Goal: Transaction & Acquisition: Purchase product/service

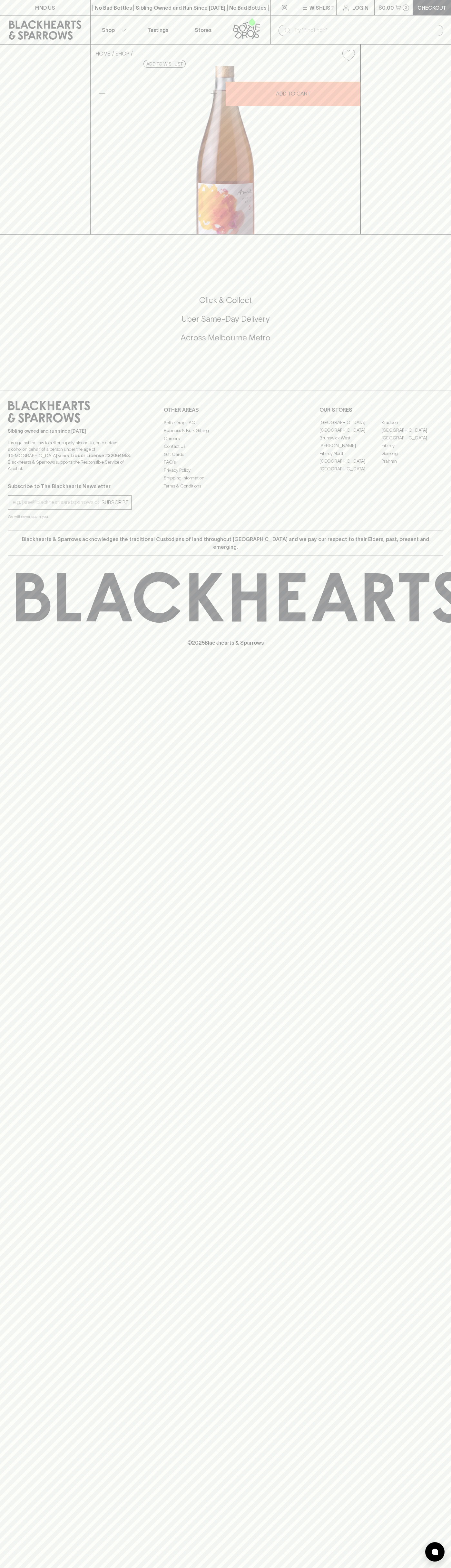
click at [311, 31] on input "text" at bounding box center [366, 30] width 144 height 10
click at [440, 1198] on div "FIND US | No Bad Bottles | Sibling Owned and Run Since 2006 | No Bad Bottles | …" at bounding box center [225, 784] width 451 height 1568
click at [162, 1567] on html "FIND US | No Bad Bottles | Sibling Owned and Run Since 2006 | No Bad Bottles | …" at bounding box center [225, 784] width 451 height 1568
click at [13, 234] on div "HOME SHOP Avani Amrit Pinot Gris on Skins 2023 $43.00 Add to wishlist 10% disco…" at bounding box center [225, 139] width 451 height 190
